Goal: Task Accomplishment & Management: Use online tool/utility

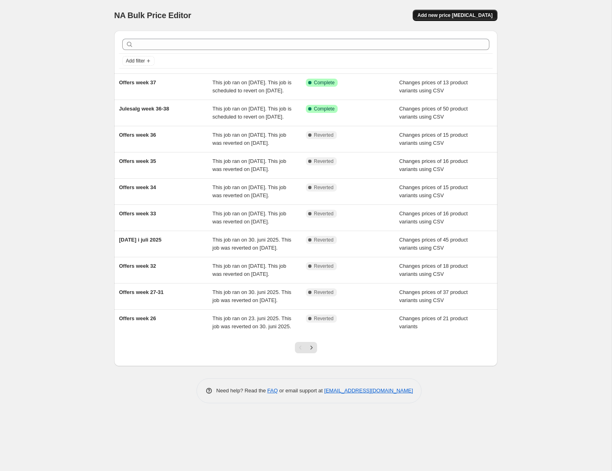
click at [454, 15] on span "Add new price [MEDICAL_DATA]" at bounding box center [455, 15] width 75 height 6
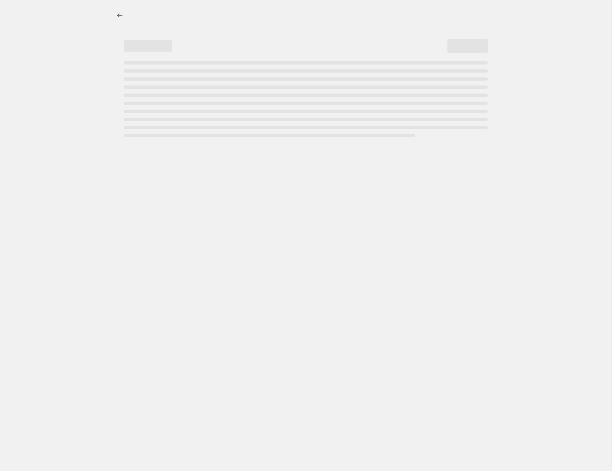
select select "percentage"
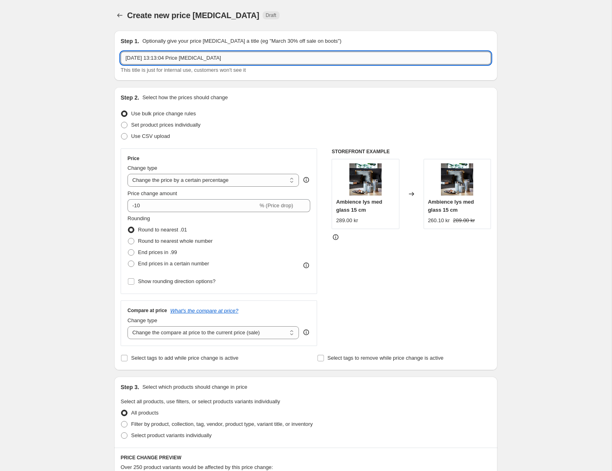
click at [158, 61] on input "[DATE] 13:13:04 Price [MEDICAL_DATA]" at bounding box center [306, 58] width 370 height 13
drag, startPoint x: 242, startPoint y: 58, endPoint x: -42, endPoint y: 33, distance: 284.8
click at [121, 52] on input "[DATE] 13:13:04 Price [MEDICAL_DATA]" at bounding box center [306, 58] width 370 height 13
type input "Offers week 38"
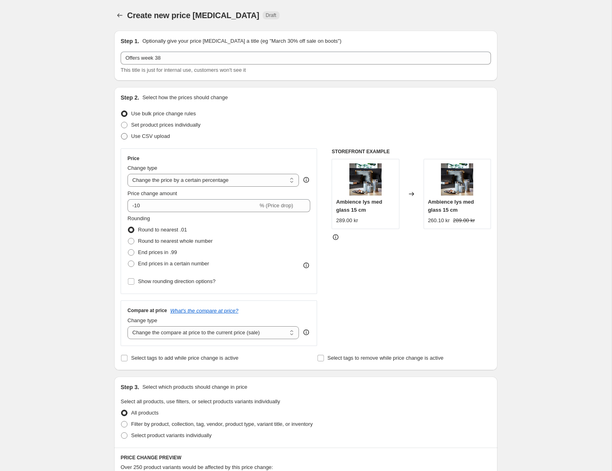
click at [125, 135] on span at bounding box center [124, 136] width 6 height 6
click at [121, 134] on input "Use CSV upload" at bounding box center [121, 133] width 0 height 0
radio input "true"
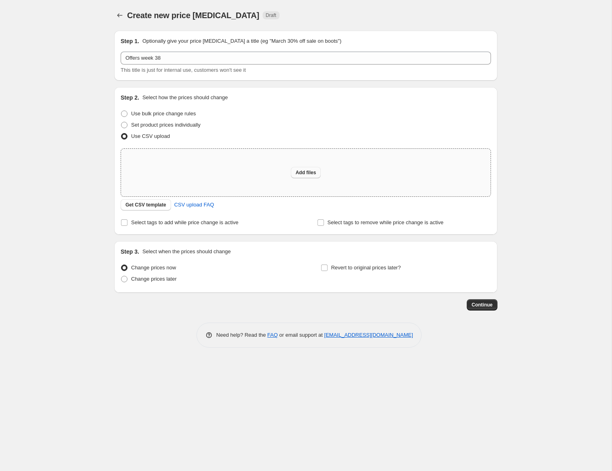
click at [305, 173] on span "Add files" at bounding box center [306, 172] width 21 height 6
type input "C:\fakepath\Offers 38 NO.csv"
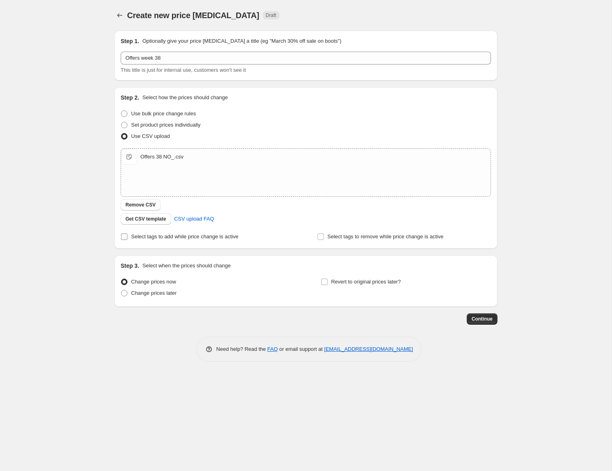
click at [125, 237] on input "Select tags to add while price change is active" at bounding box center [124, 237] width 6 height 6
checkbox input "true"
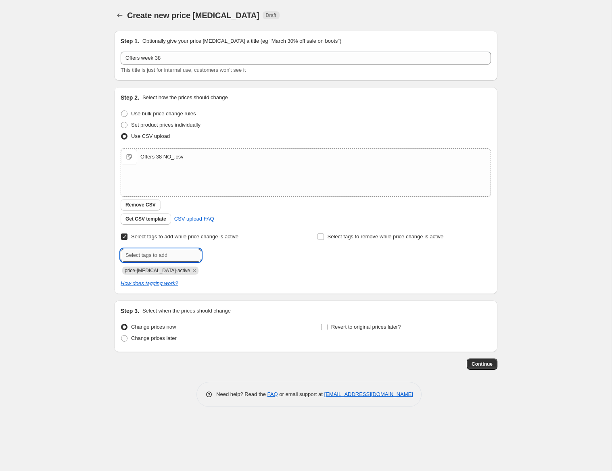
click at [156, 251] on input "text" at bounding box center [161, 255] width 81 height 13
type input "campaign_weekly"
click at [237, 256] on span "campaign_wee..." at bounding box center [238, 255] width 38 height 6
click at [125, 338] on span at bounding box center [124, 338] width 6 height 6
click at [121, 336] on input "Change prices later" at bounding box center [121, 335] width 0 height 0
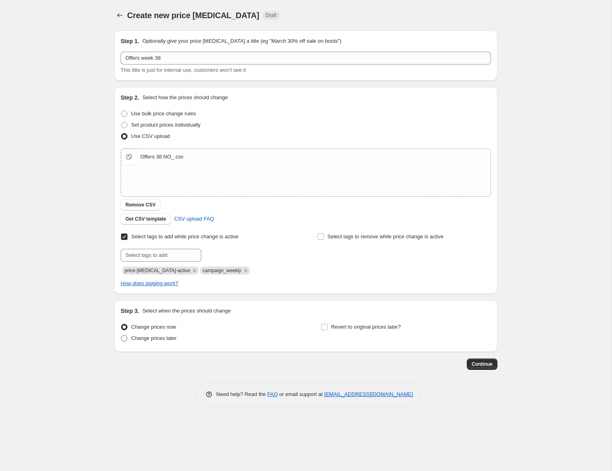
radio input "true"
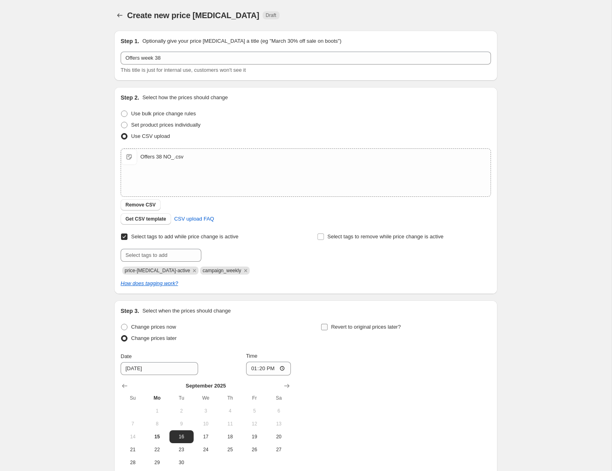
click at [322, 326] on input "Revert to original prices later?" at bounding box center [324, 327] width 6 height 6
checkbox input "true"
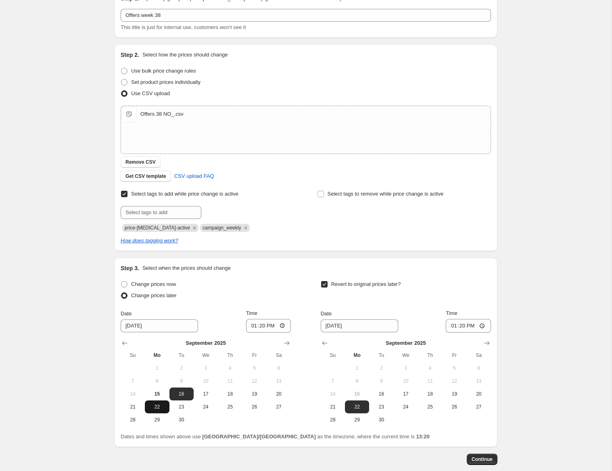
scroll to position [44, 0]
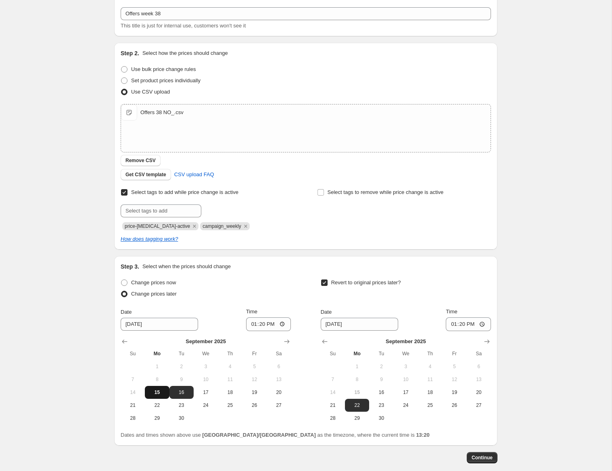
click at [161, 395] on button "15" at bounding box center [157, 392] width 24 height 13
type input "9/15/2025"
click at [273, 323] on input "13:20" at bounding box center [268, 325] width 45 height 14
click at [267, 323] on input "05:00" at bounding box center [268, 325] width 45 height 14
type input "15:00"
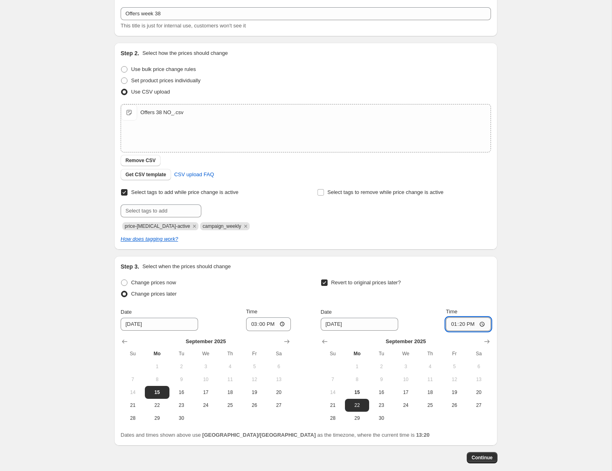
click at [473, 325] on input "13:20" at bounding box center [468, 325] width 45 height 14
type input "14:55"
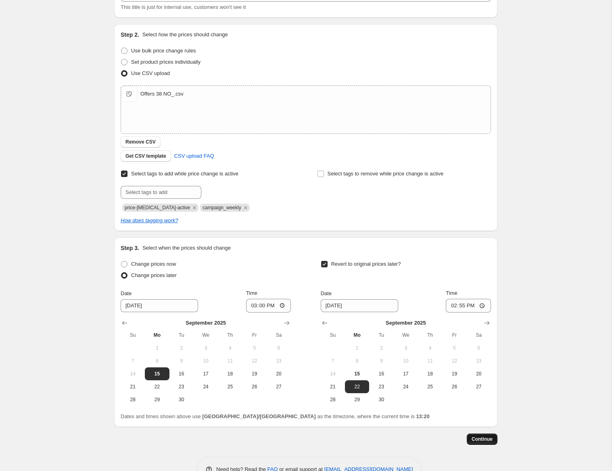
click at [478, 440] on span "Continue" at bounding box center [482, 439] width 21 height 6
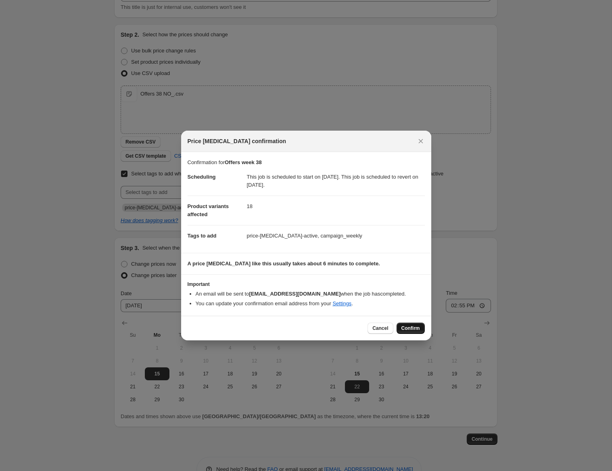
click at [408, 327] on span "Confirm" at bounding box center [410, 328] width 19 height 6
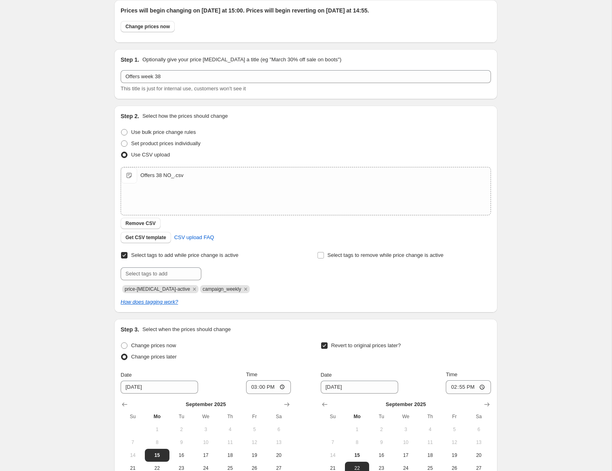
scroll to position [27, 0]
